Goal: Task Accomplishment & Management: Manage account settings

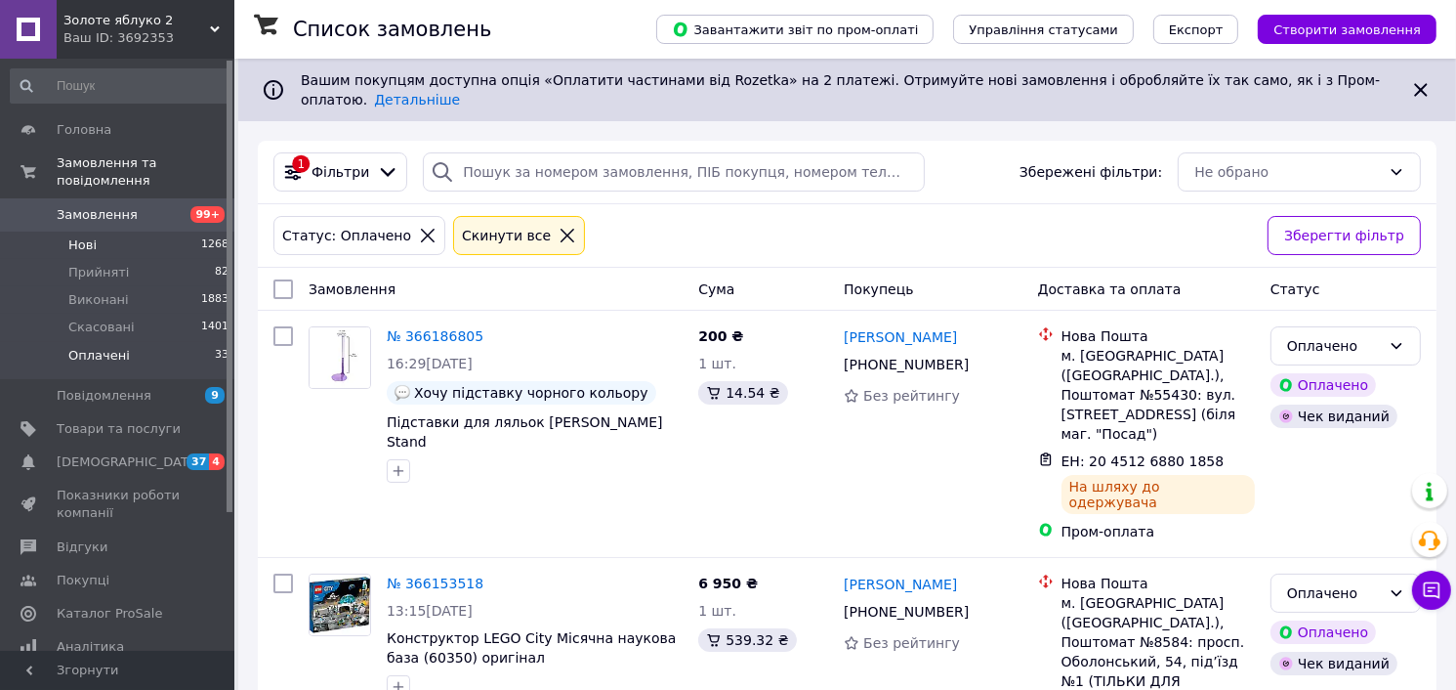
click at [84, 236] on span "Нові" at bounding box center [82, 245] width 28 height 18
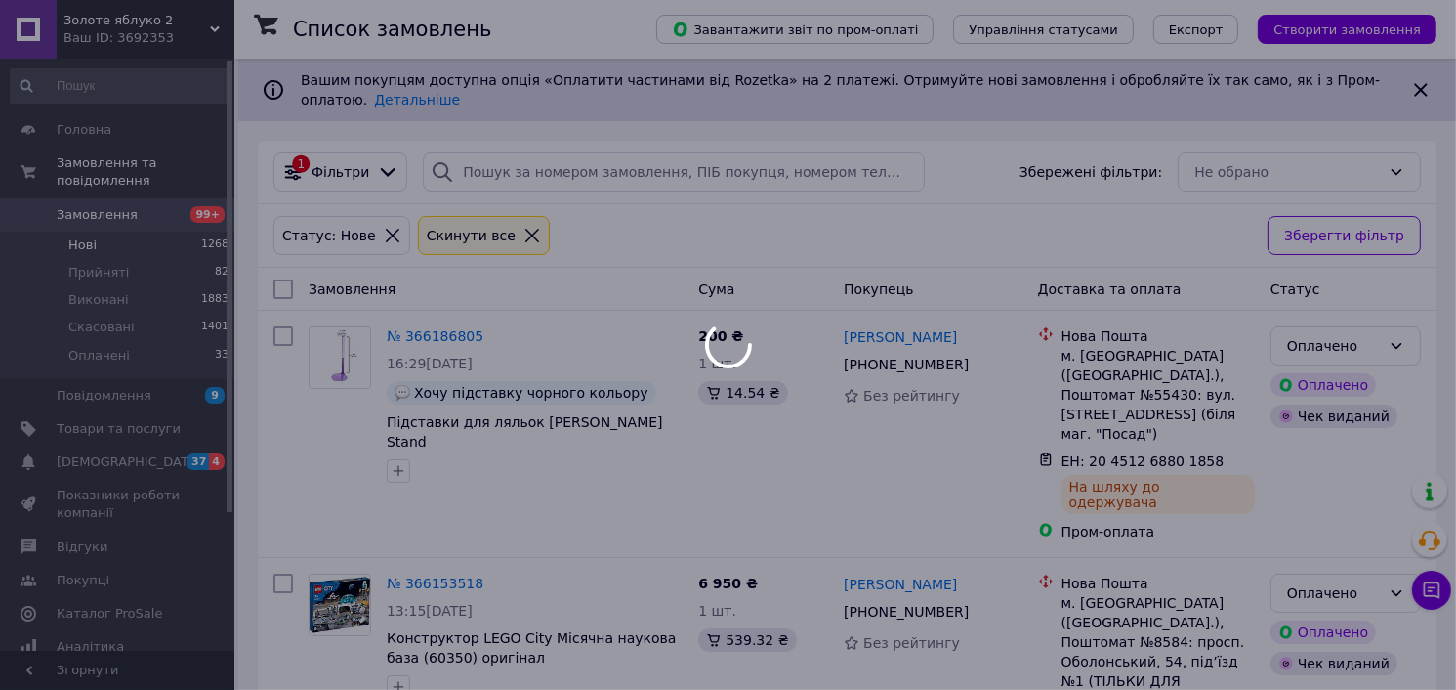
click at [94, 264] on div at bounding box center [728, 345] width 1456 height 690
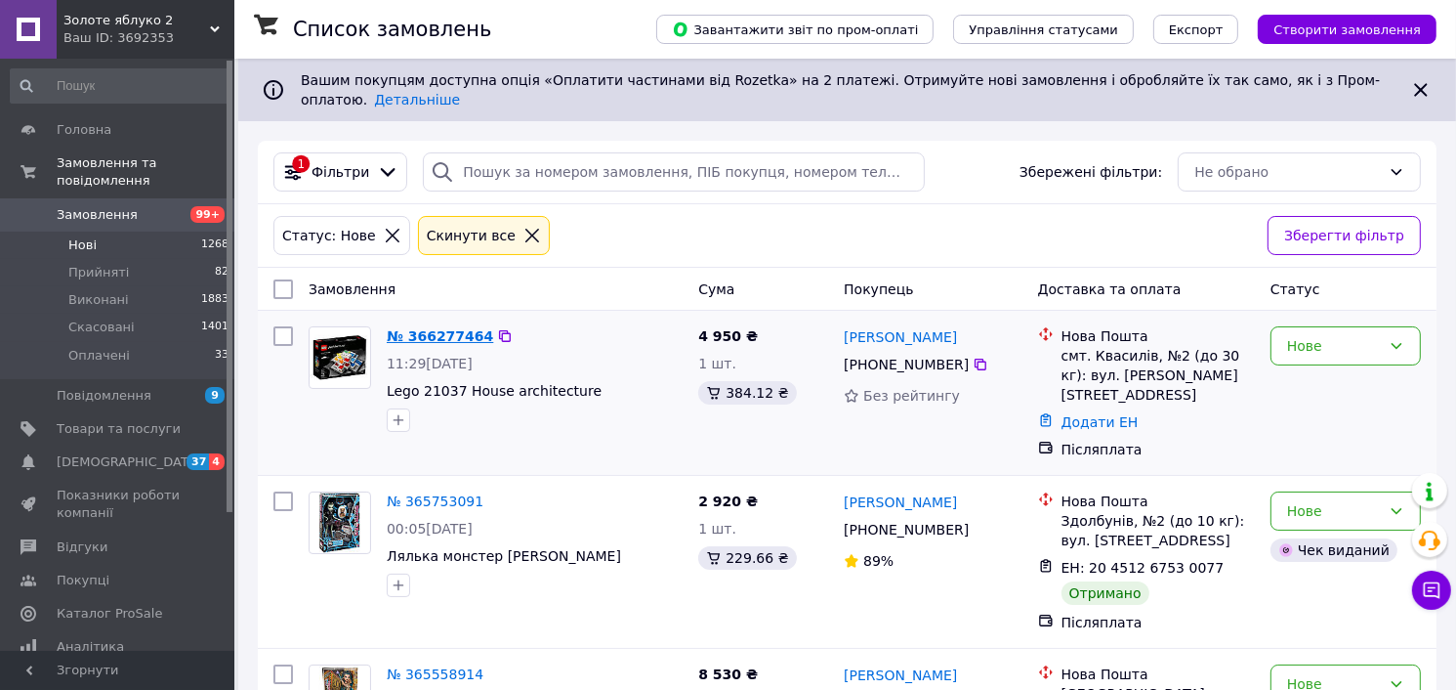
click at [422, 328] on link "№ 366277464" at bounding box center [440, 336] width 106 height 16
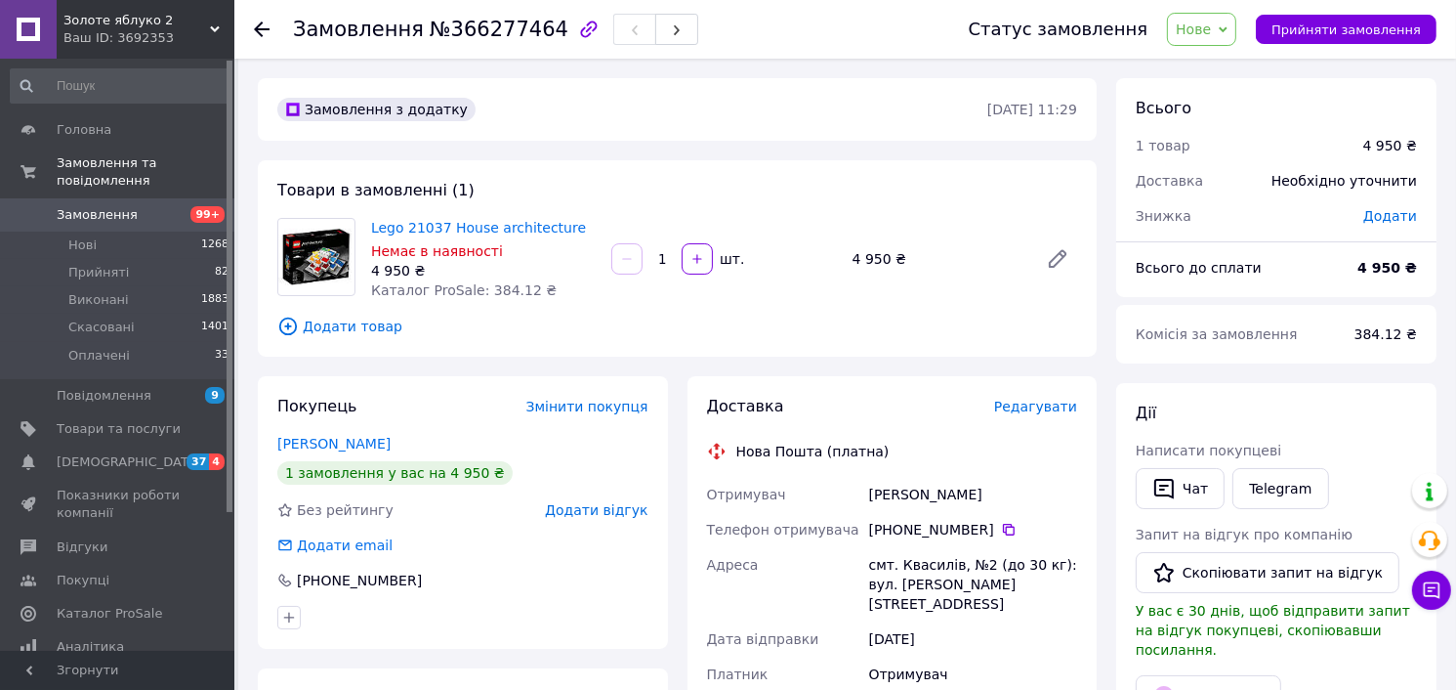
click at [260, 32] on use at bounding box center [262, 29] width 16 height 16
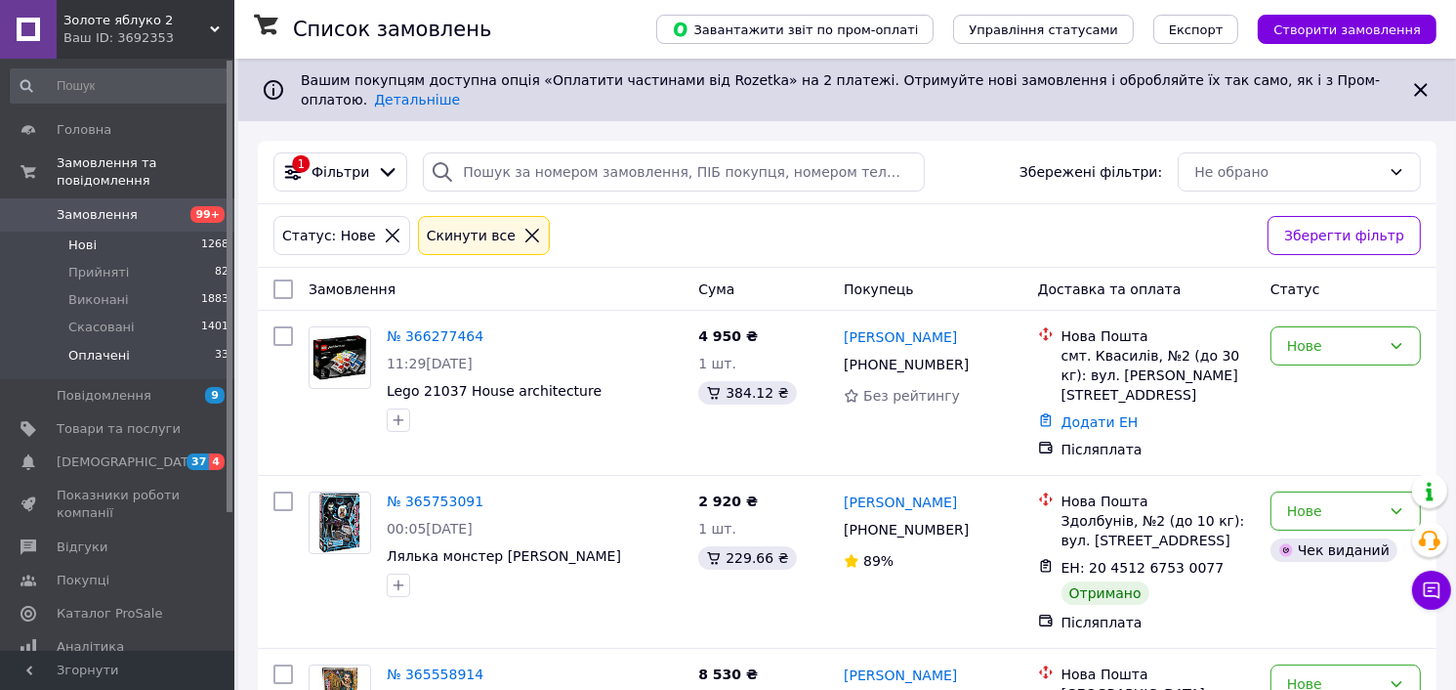
click at [121, 347] on span "Оплачені" at bounding box center [99, 356] width 62 height 18
